Goal: Browse casually: Explore the website without a specific task or goal

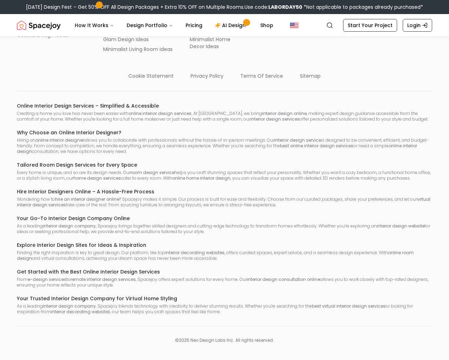
scroll to position [3842, 0]
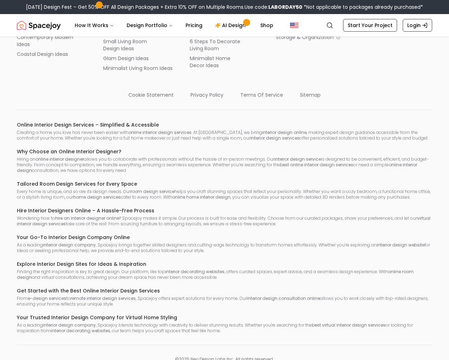
scroll to position [3829, 0]
